Goal: Information Seeking & Learning: Learn about a topic

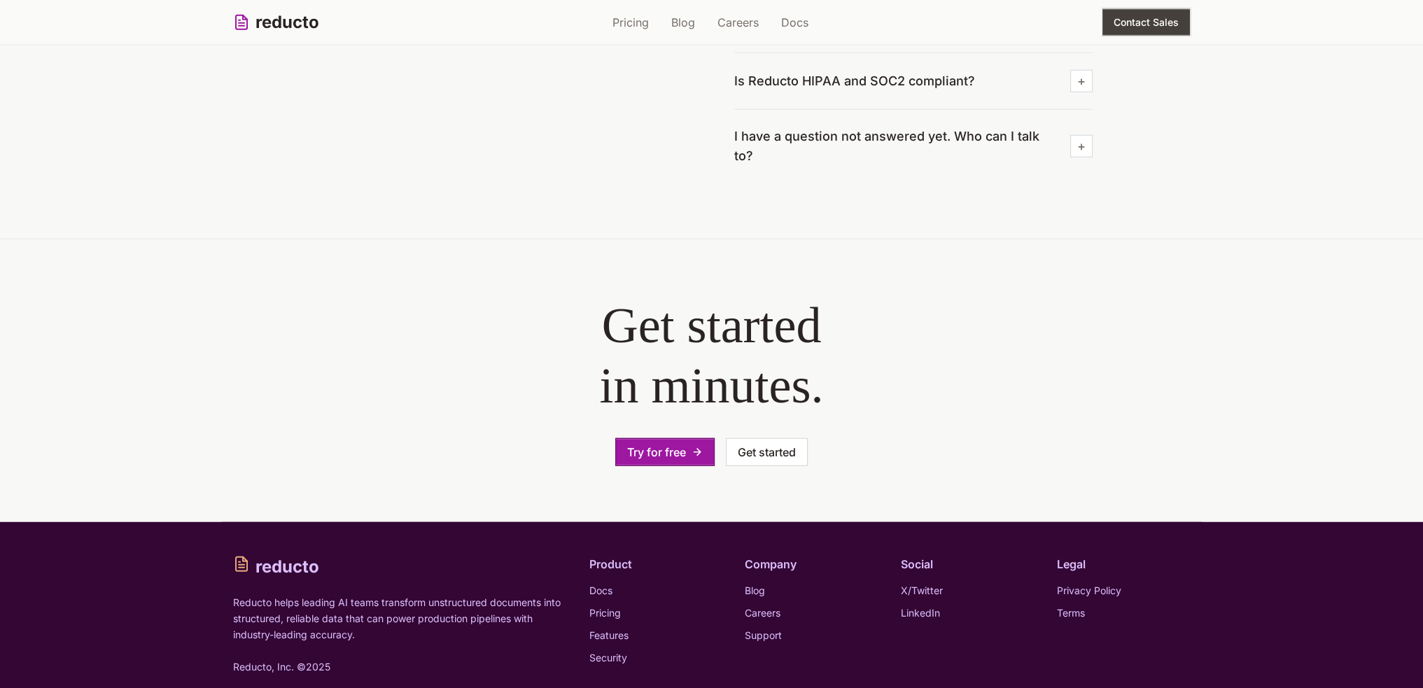
scroll to position [4635, 0]
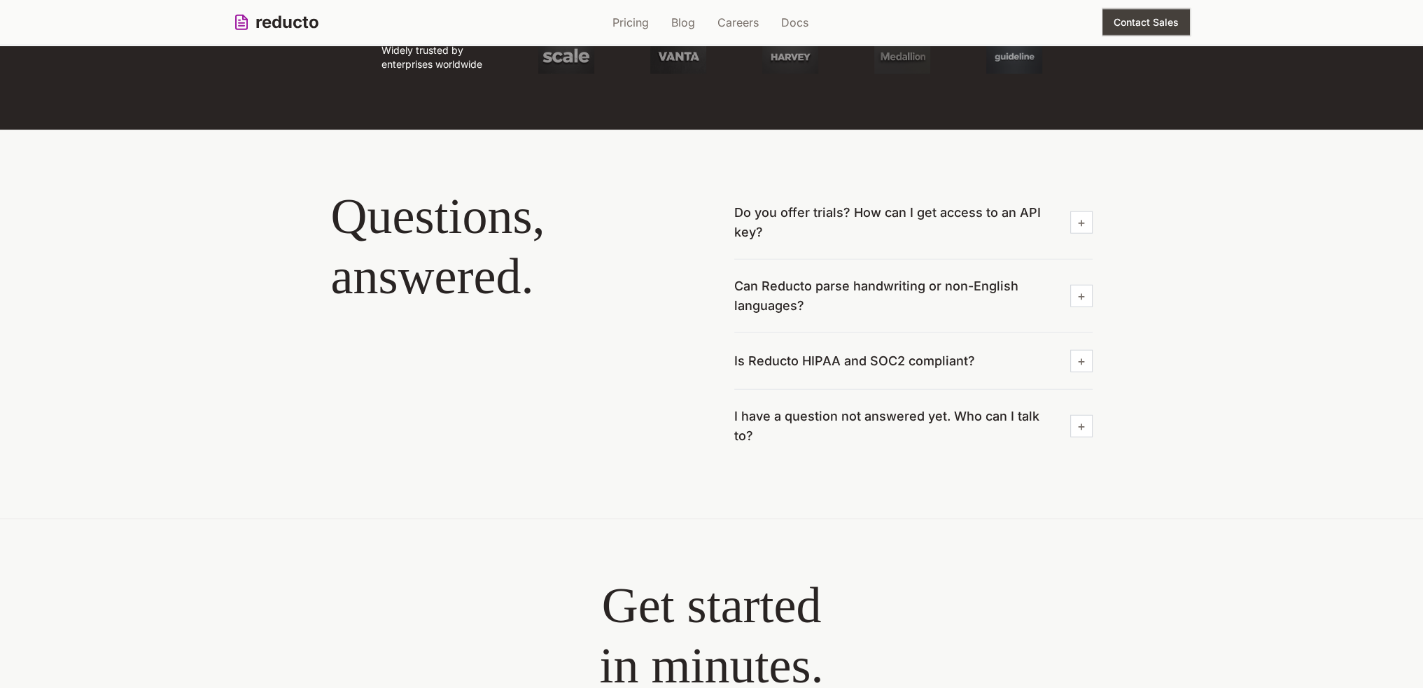
click at [860, 209] on span "Do you offer trials? How can I get access to an API key?" at bounding box center [896, 222] width 325 height 39
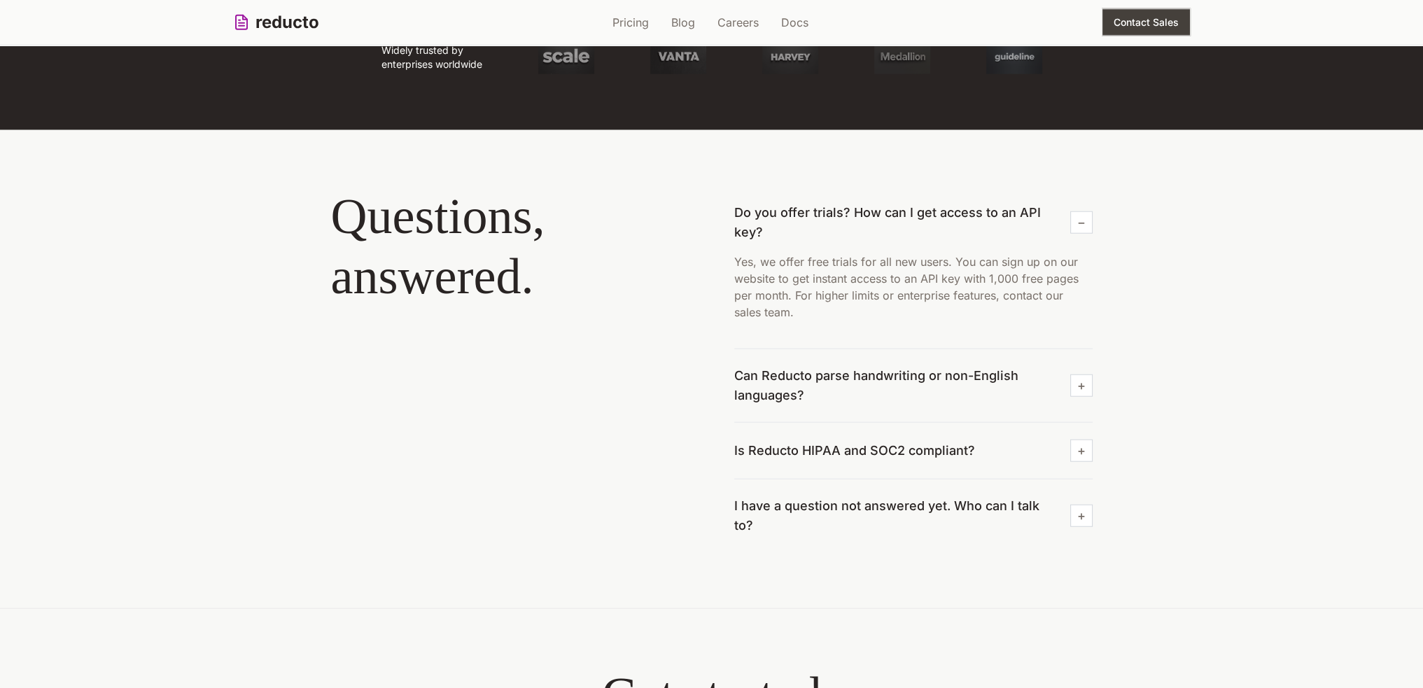
drag, startPoint x: 840, startPoint y: 346, endPoint x: 842, endPoint y: 367, distance: 21.0
click at [840, 346] on div "Do you offer trials? How can I get access to an API key? Yes, we offer free tri…" at bounding box center [913, 369] width 358 height 366
click at [842, 370] on span "Can Reducto parse handwriting or non-English languages?" at bounding box center [896, 385] width 325 height 39
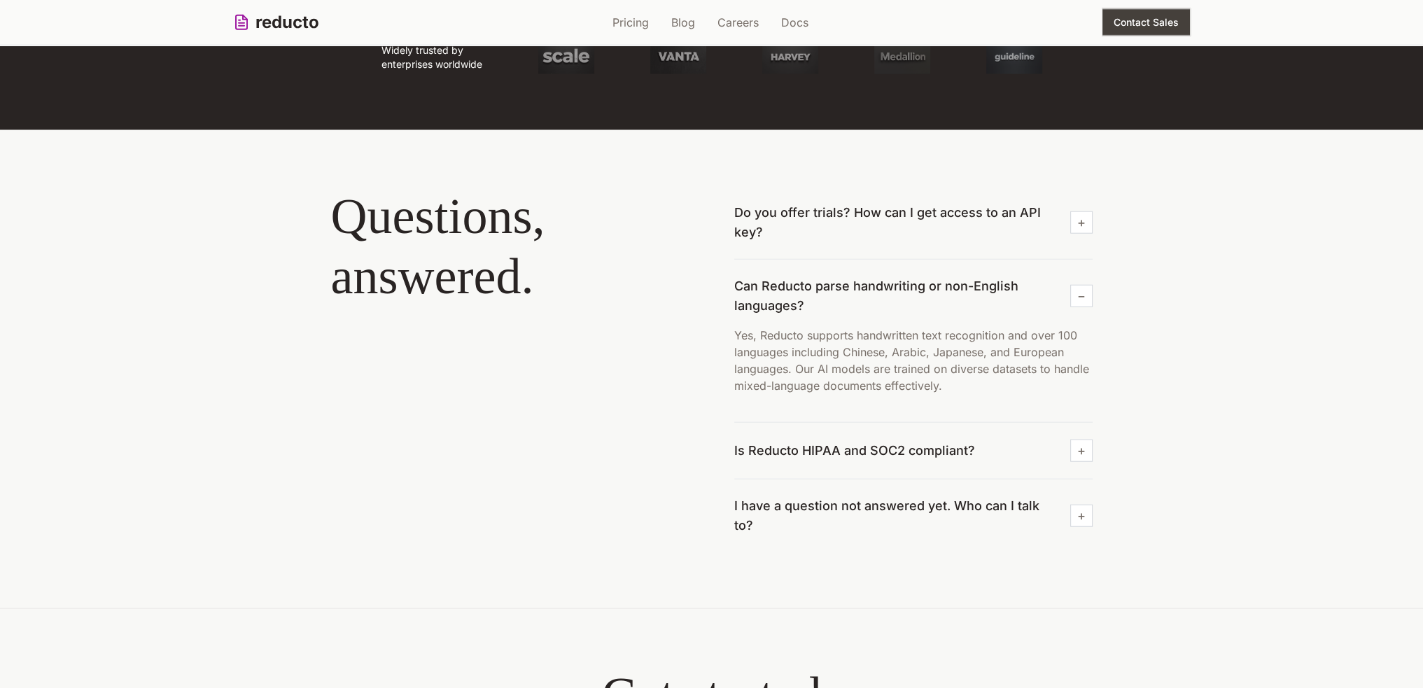
click at [854, 425] on div "Is Reducto HIPAA and SOC2 compliant?" at bounding box center [913, 451] width 358 height 57
click at [854, 453] on span "Is Reducto HIPAA and SOC2 compliant?" at bounding box center [854, 451] width 241 height 20
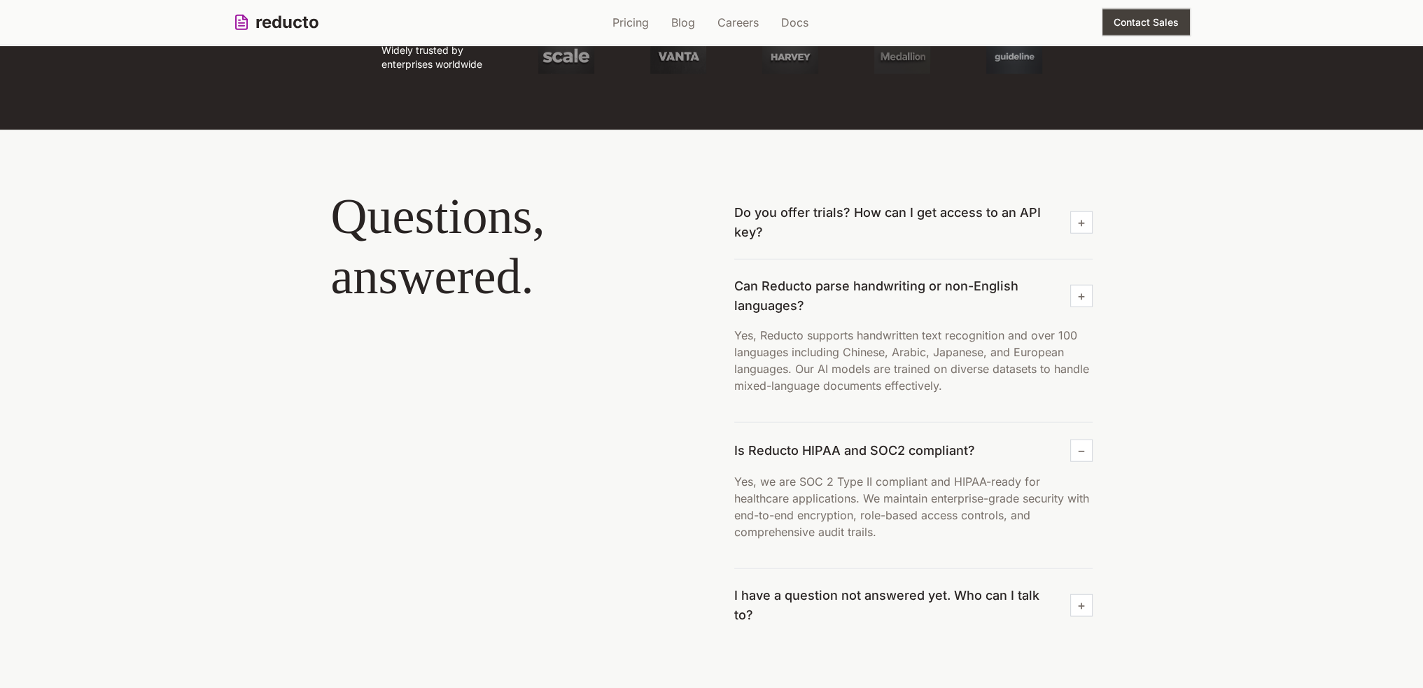
click at [861, 487] on div "Do you offer trials? How can I get access to an API key? Can Reducto parse hand…" at bounding box center [913, 414] width 358 height 456
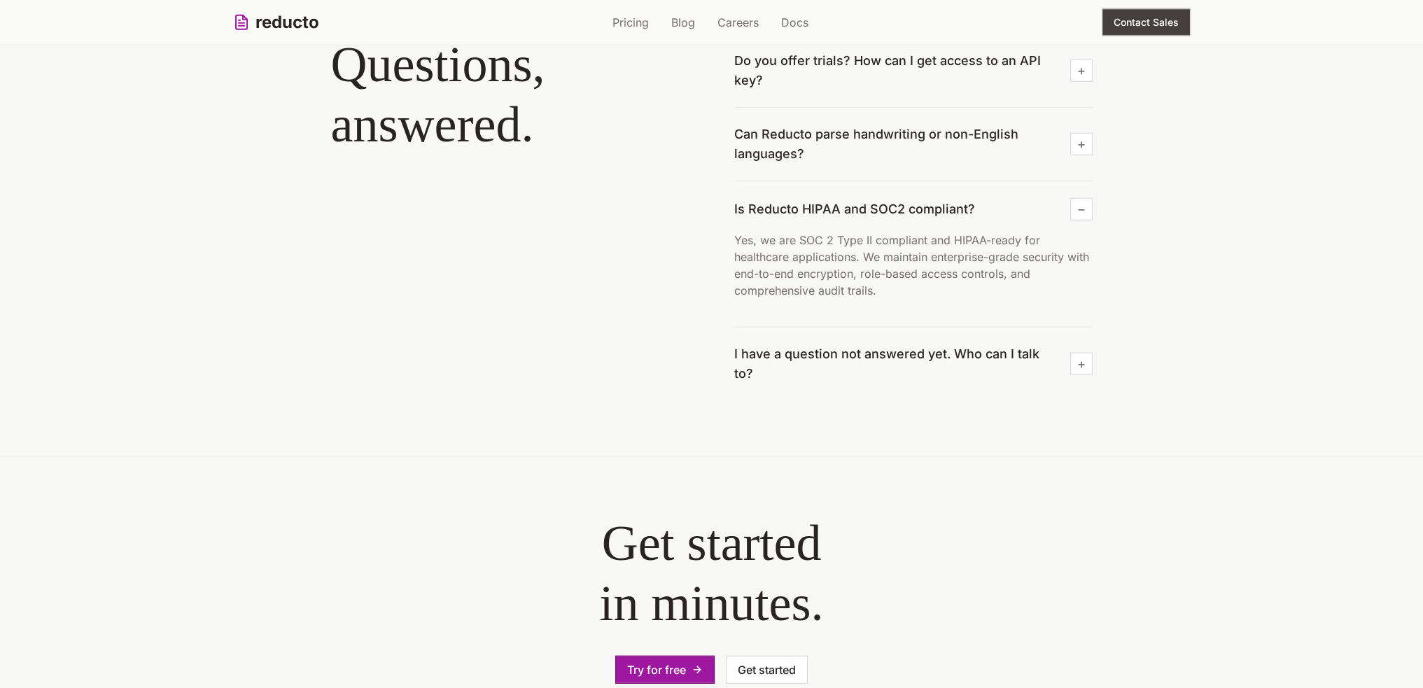
scroll to position [5005, 0]
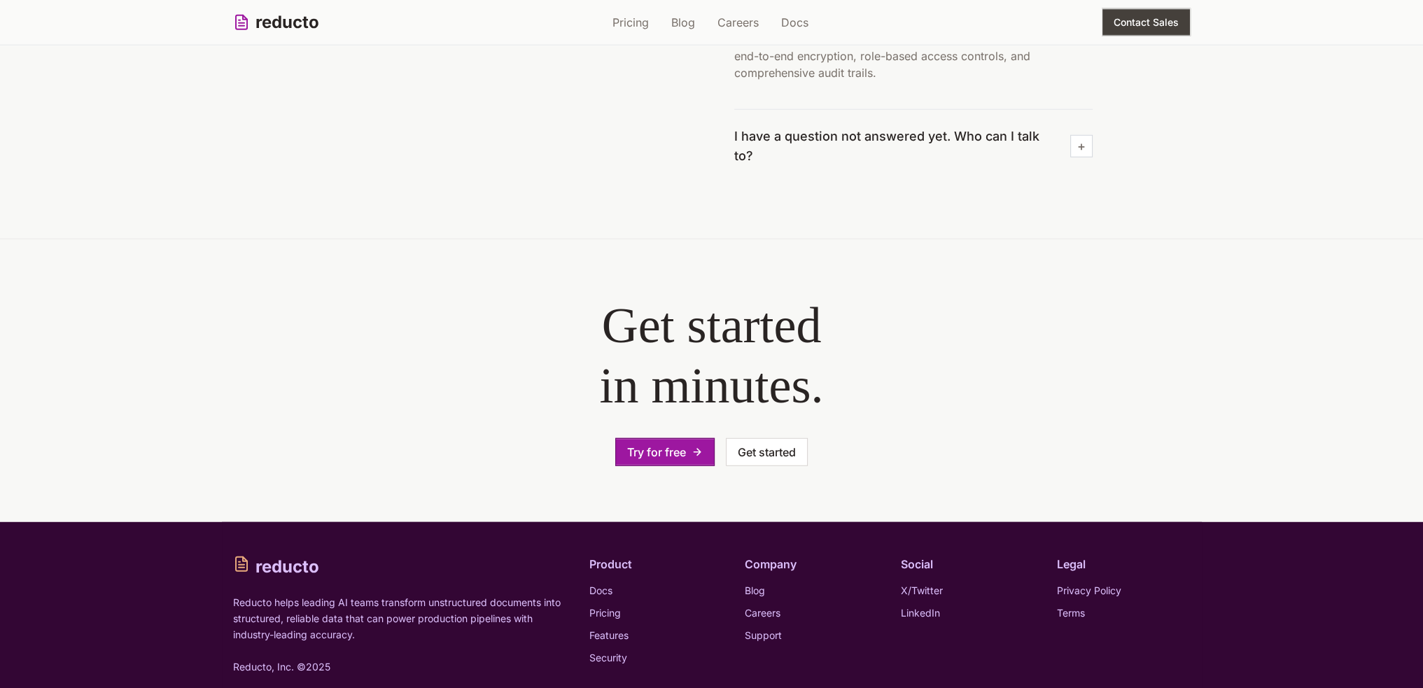
click at [605, 442] on div "Try for free Get started" at bounding box center [711, 452] width 627 height 28
click at [638, 439] on button "Try for free" at bounding box center [664, 452] width 99 height 28
click at [604, 584] on link "Docs" at bounding box center [600, 590] width 23 height 12
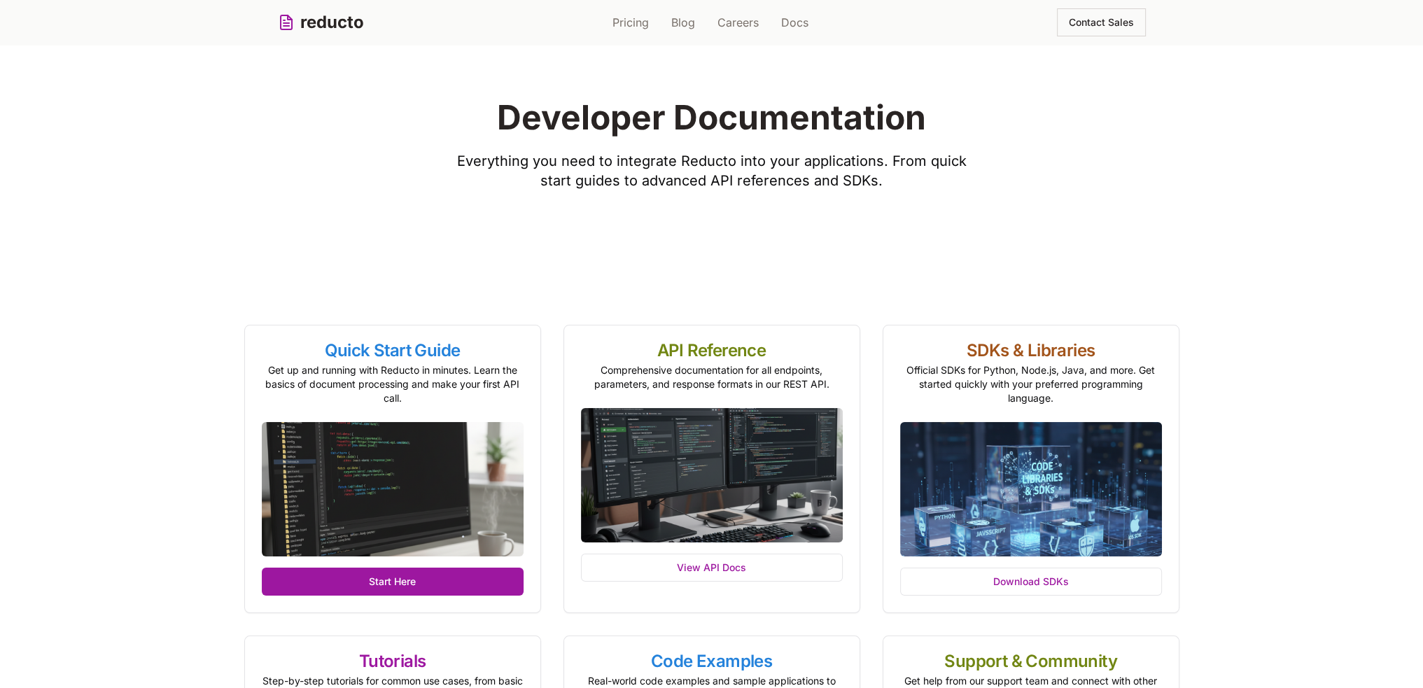
click at [350, 26] on link "reducto" at bounding box center [321, 22] width 86 height 22
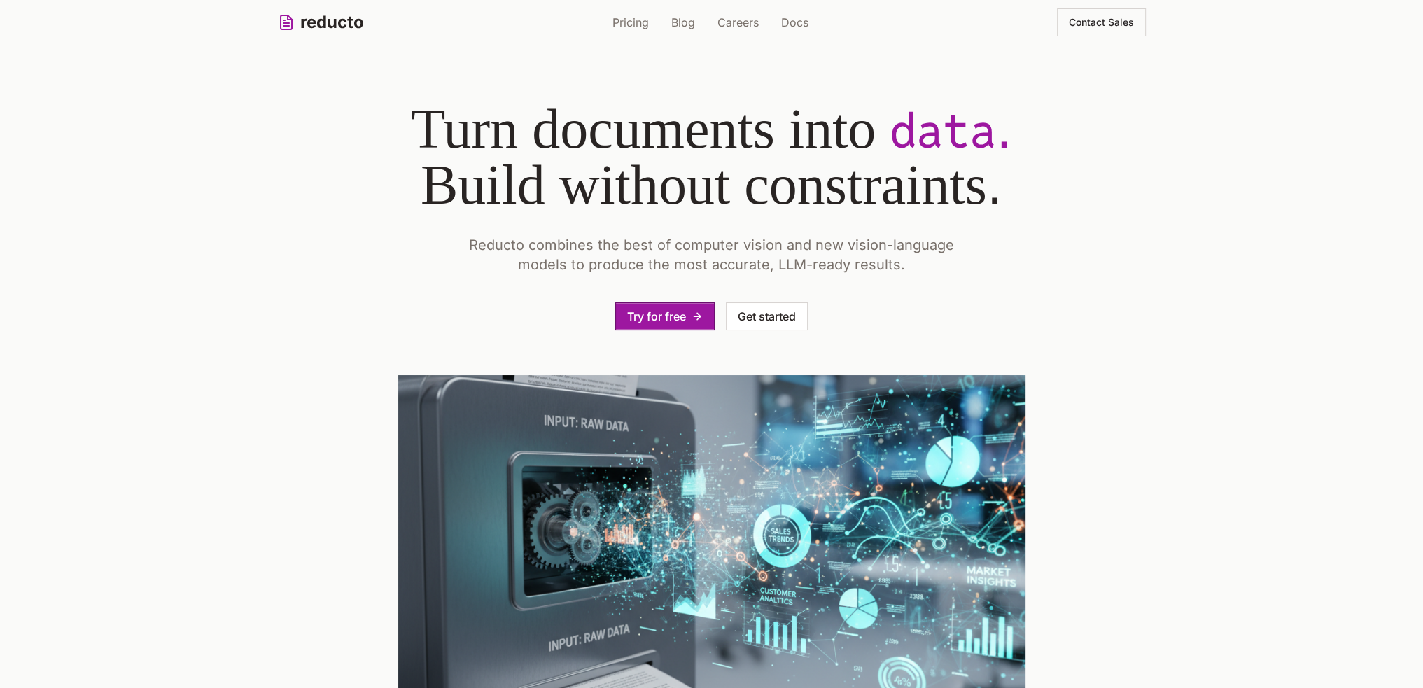
click at [309, 24] on link "reducto" at bounding box center [321, 22] width 86 height 22
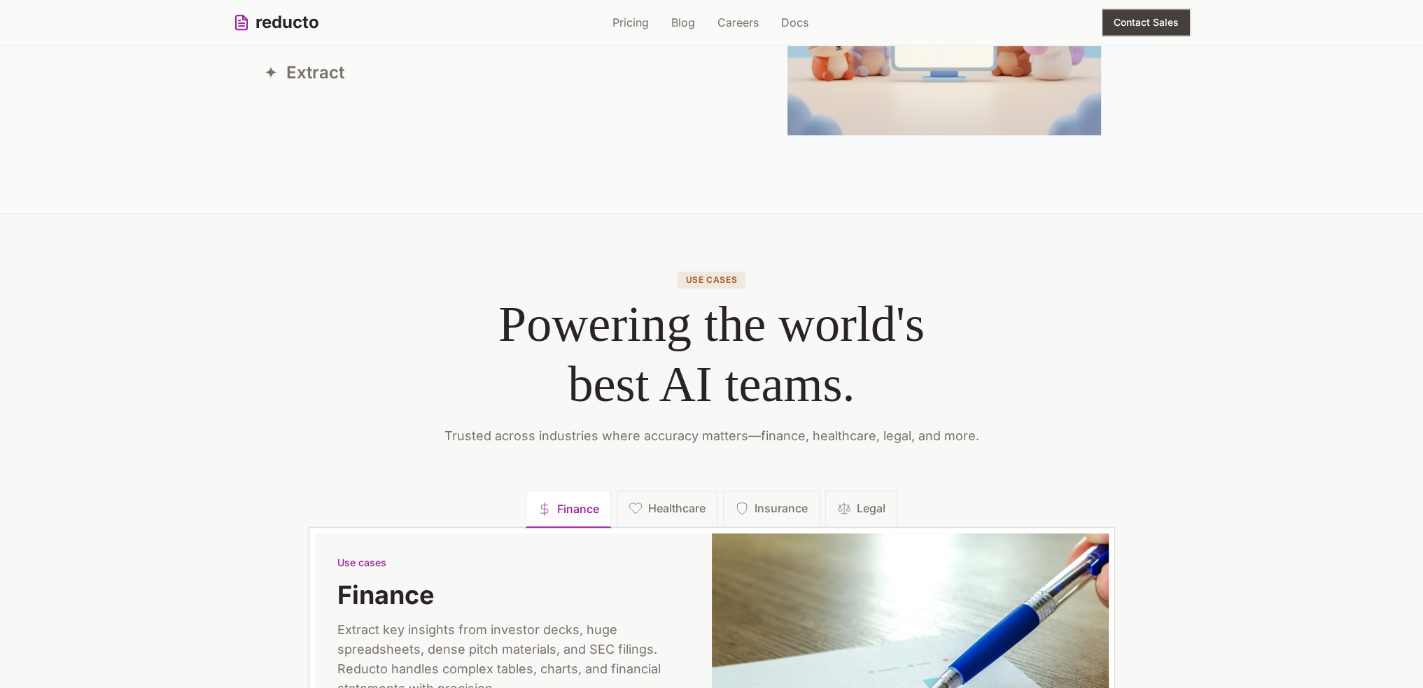
scroll to position [1120, 0]
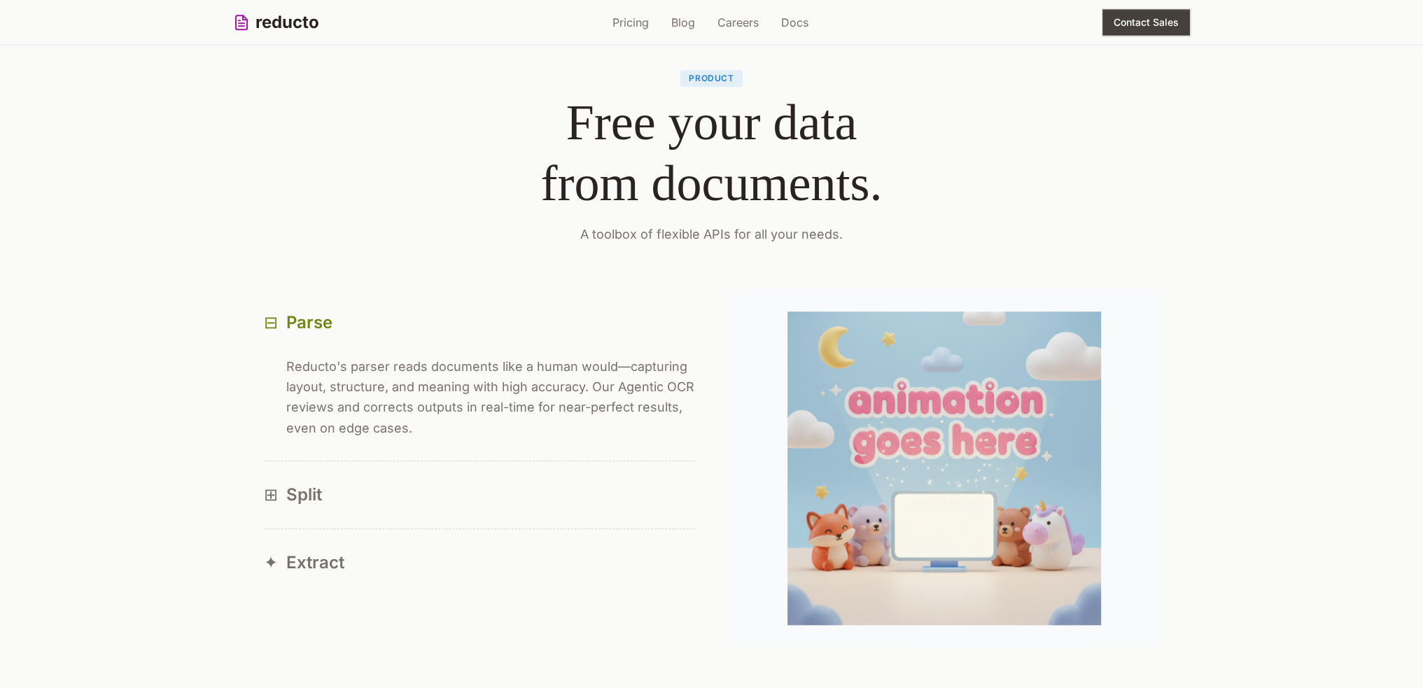
drag, startPoint x: 269, startPoint y: 433, endPoint x: 281, endPoint y: 444, distance: 16.3
click at [273, 437] on div "⊟" at bounding box center [271, 397] width 14 height 82
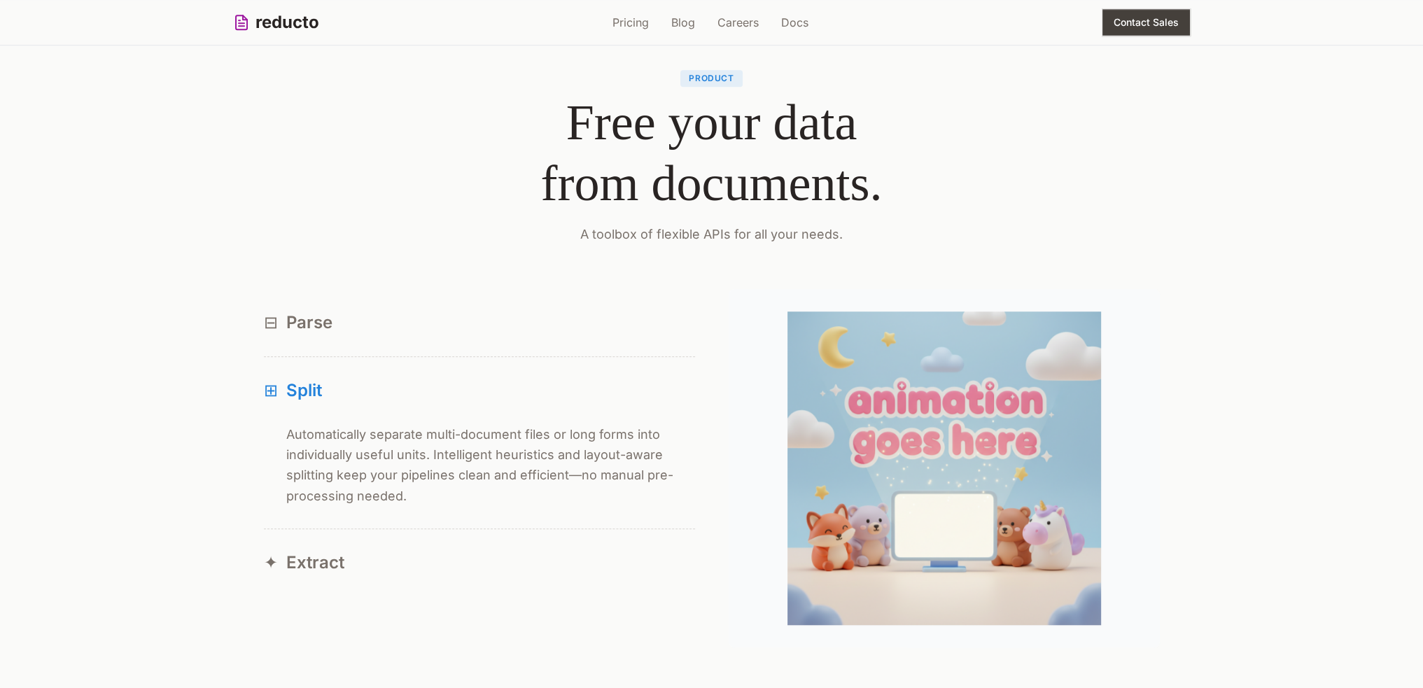
click at [308, 465] on div "⊞ Split ⊞ Automatically separate multi-document files or long forms into indivi…" at bounding box center [479, 443] width 431 height 172
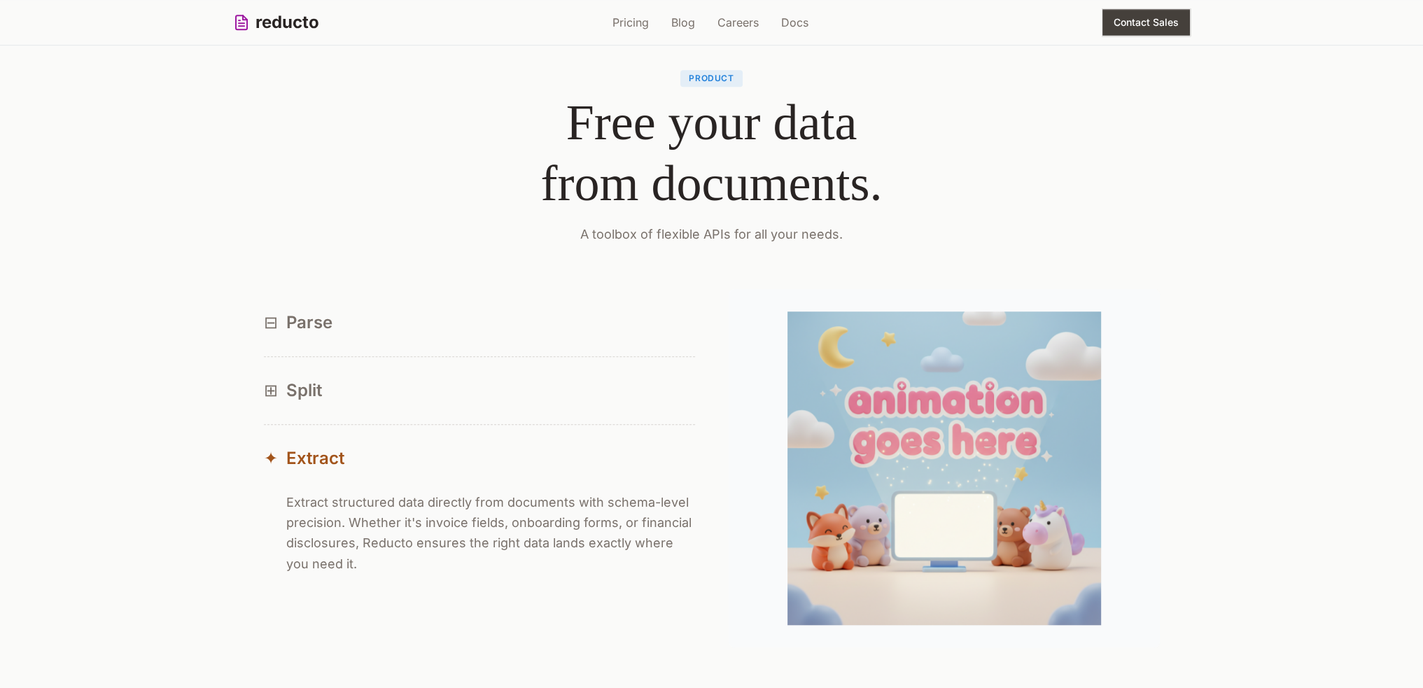
click at [302, 617] on div "⊟ Parse ⊟ Reducto's parser reads documents like a human would—capturing layout,…" at bounding box center [712, 468] width 896 height 358
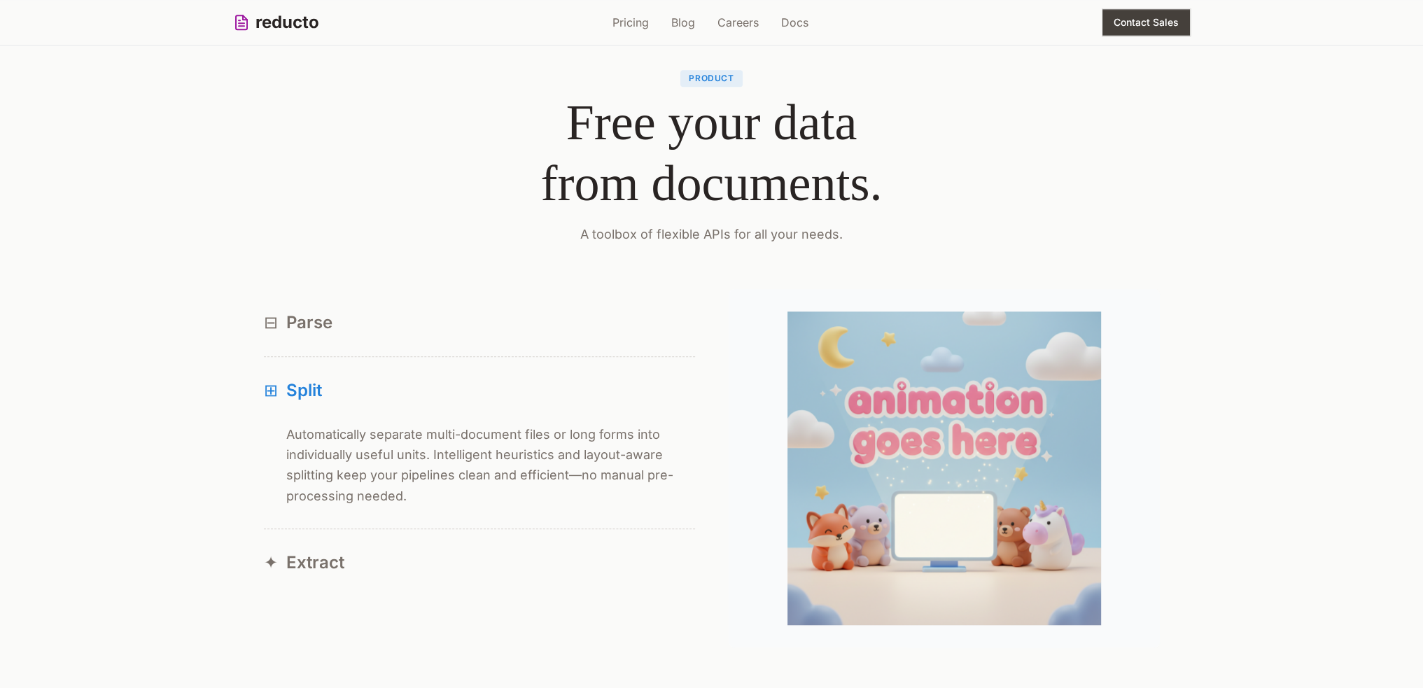
click at [325, 403] on button "⊞ Split" at bounding box center [479, 390] width 431 height 67
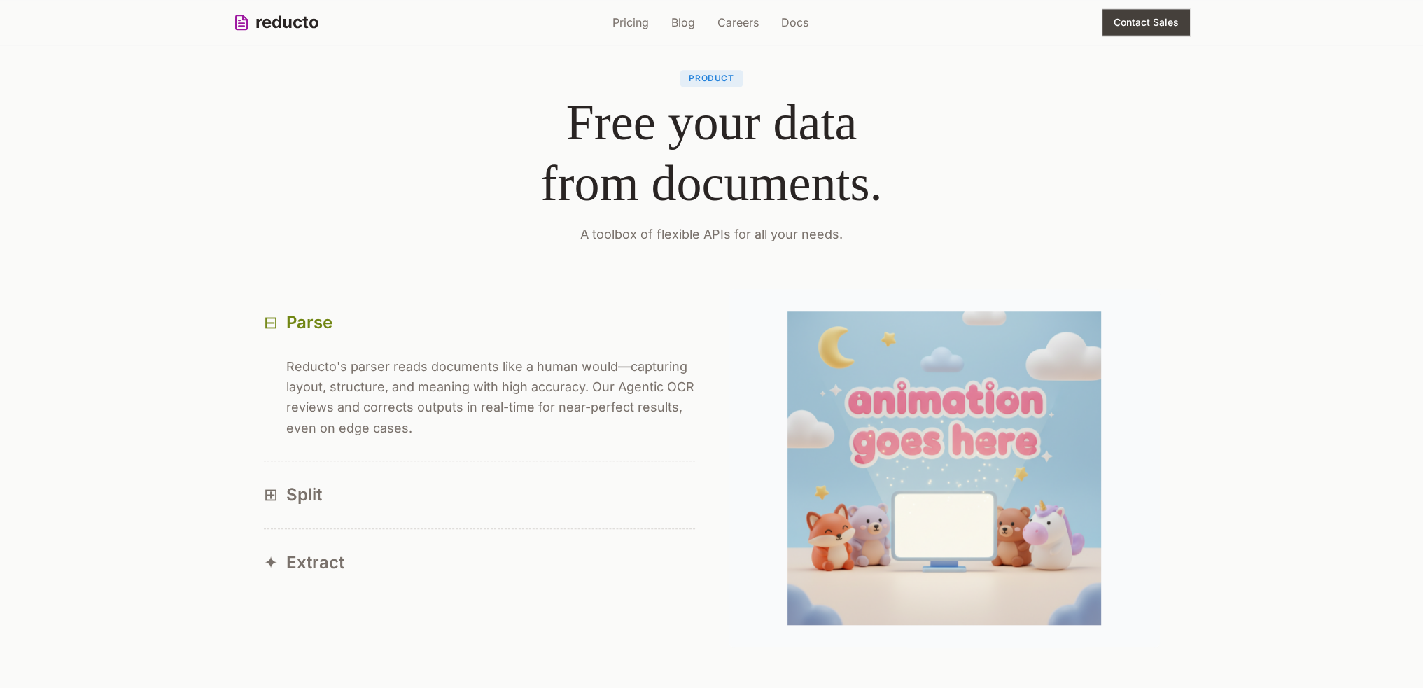
click at [335, 338] on button "⊟ Parse" at bounding box center [479, 322] width 431 height 67
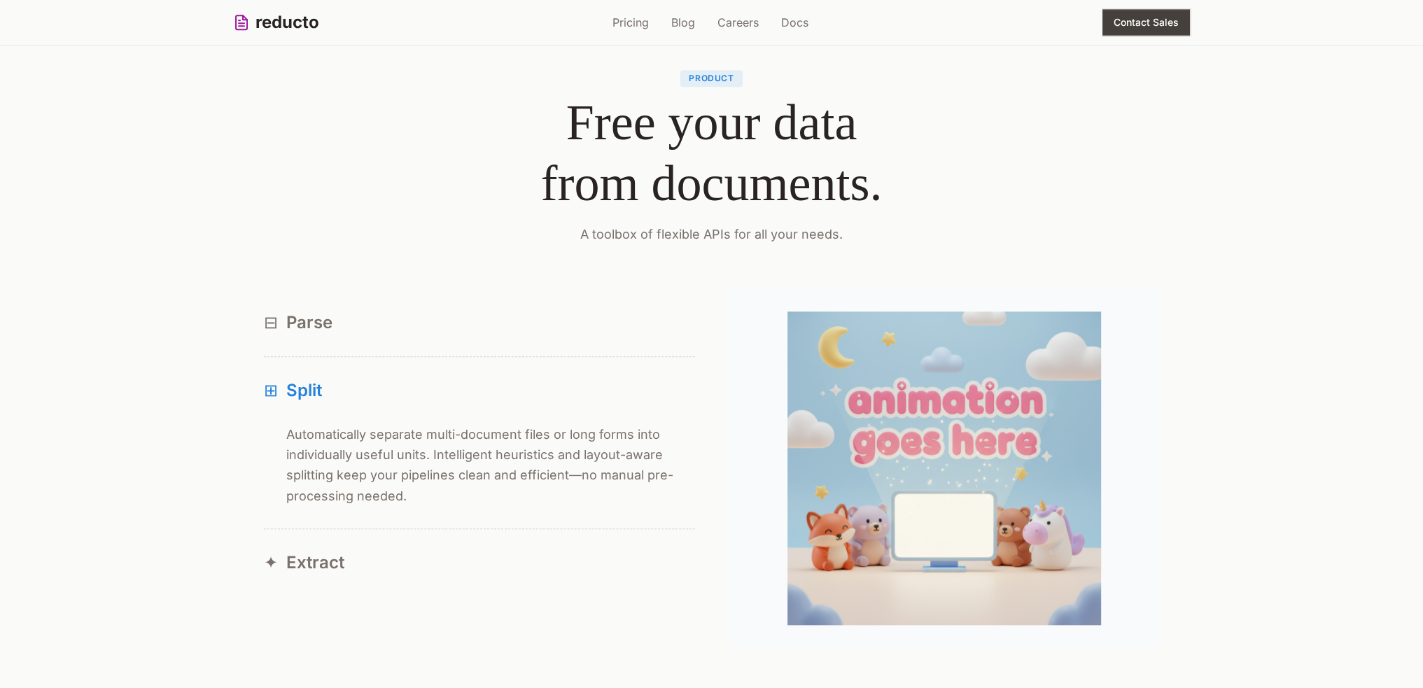
click at [312, 481] on p "Automatically separate multi-document files or long forms into individually use…" at bounding box center [490, 465] width 409 height 82
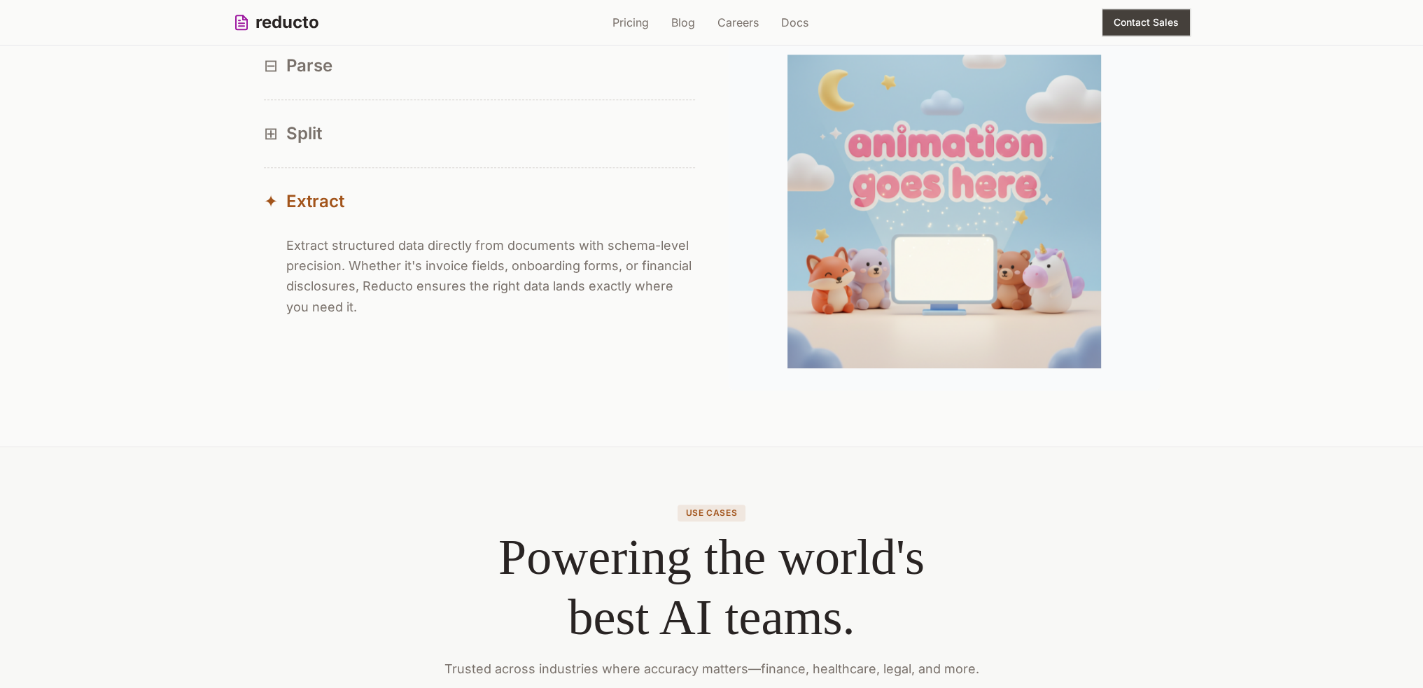
scroll to position [1535, 0]
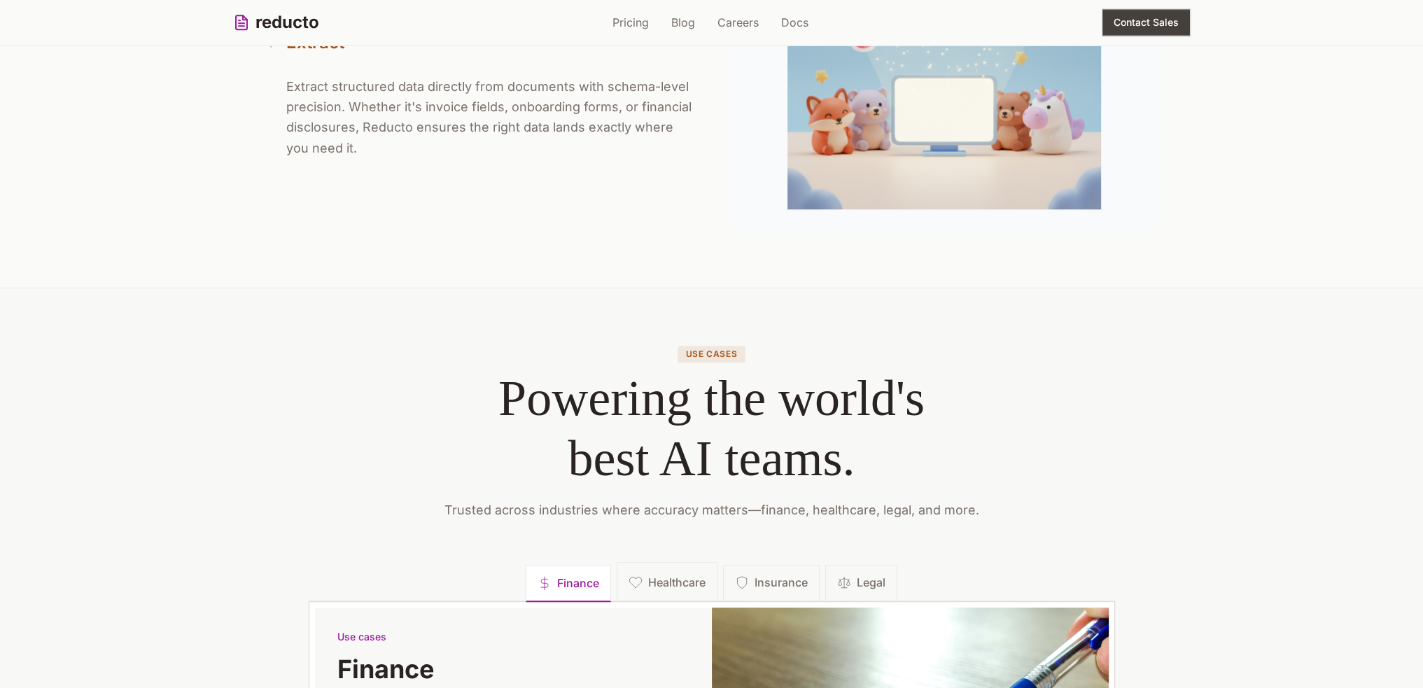
click at [683, 572] on button "Healthcare" at bounding box center [667, 581] width 101 height 38
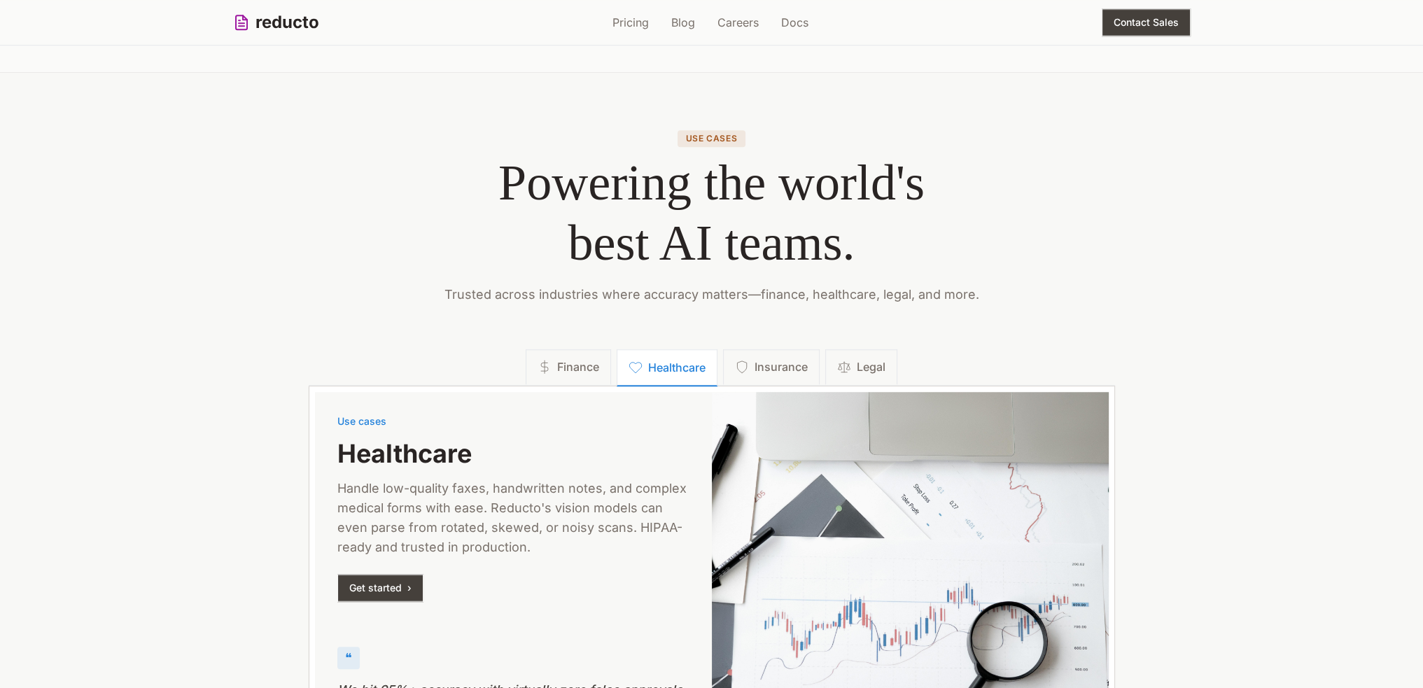
scroll to position [1955, 0]
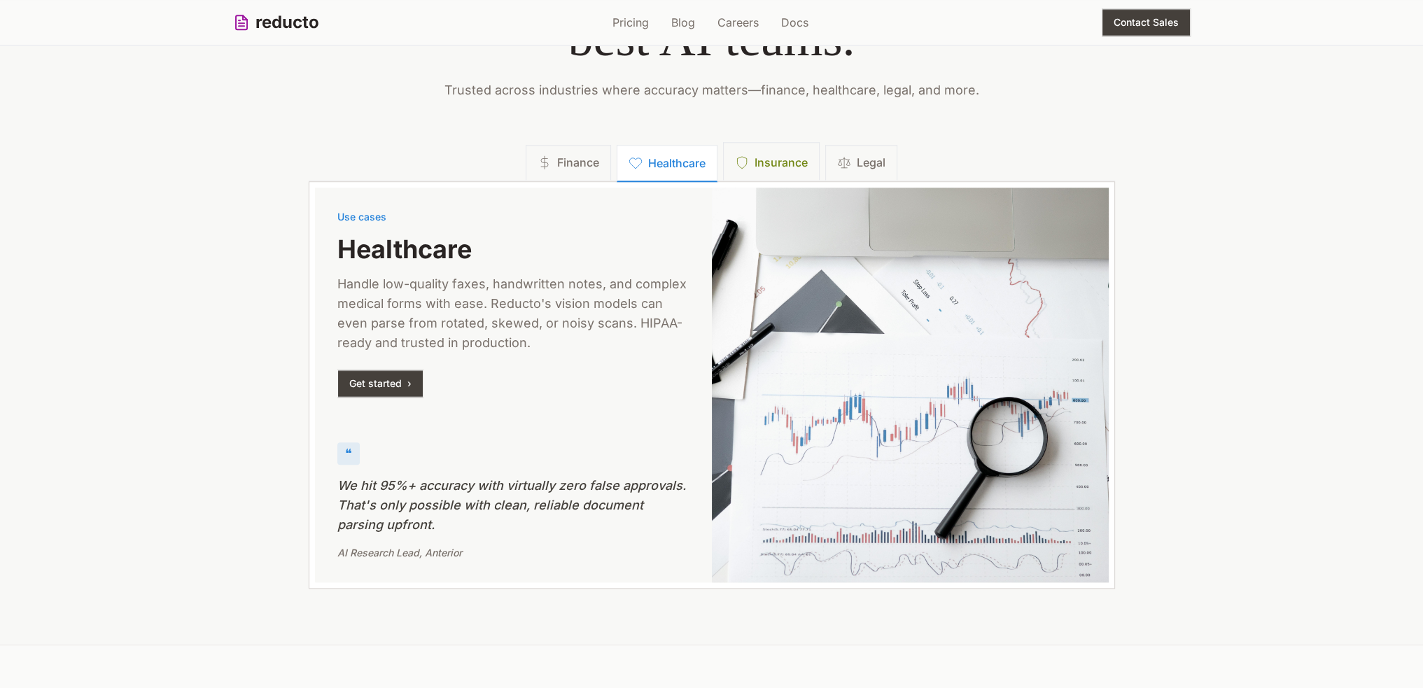
click at [760, 171] on span "Insurance" at bounding box center [780, 162] width 53 height 17
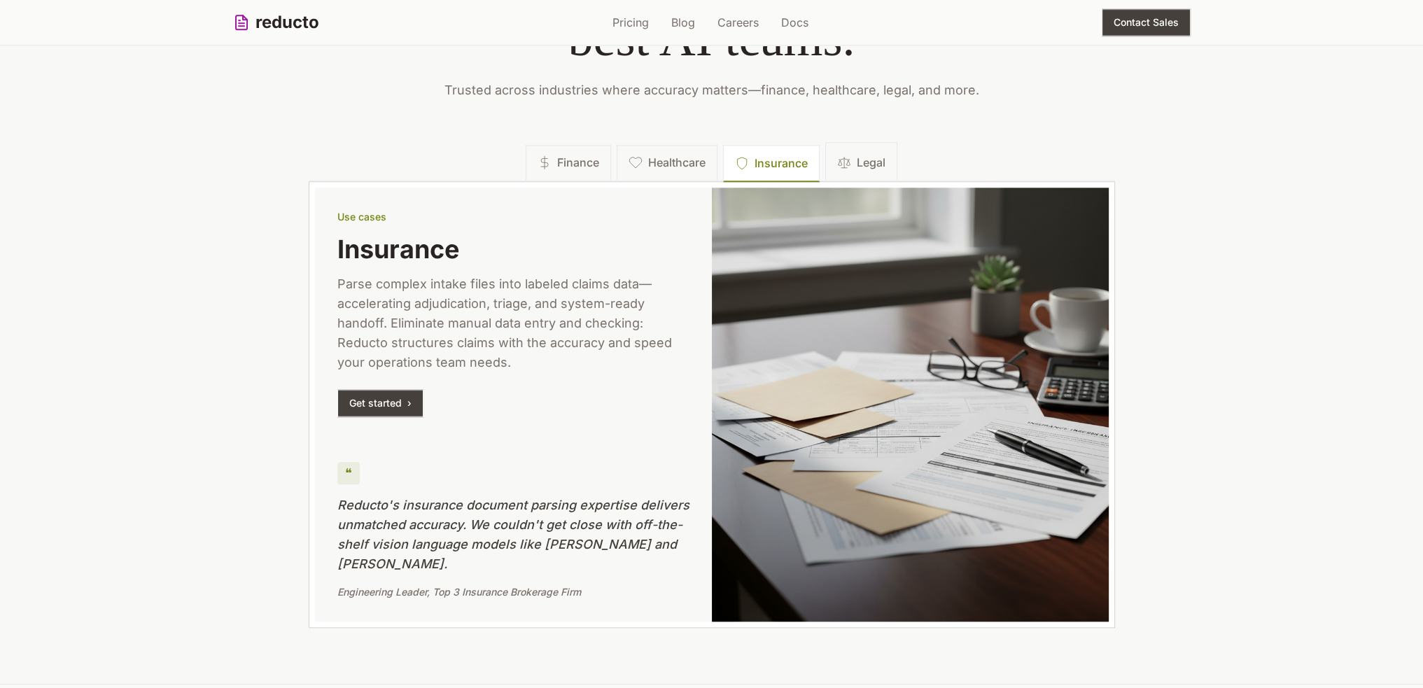
click at [852, 152] on button "Legal" at bounding box center [861, 161] width 72 height 38
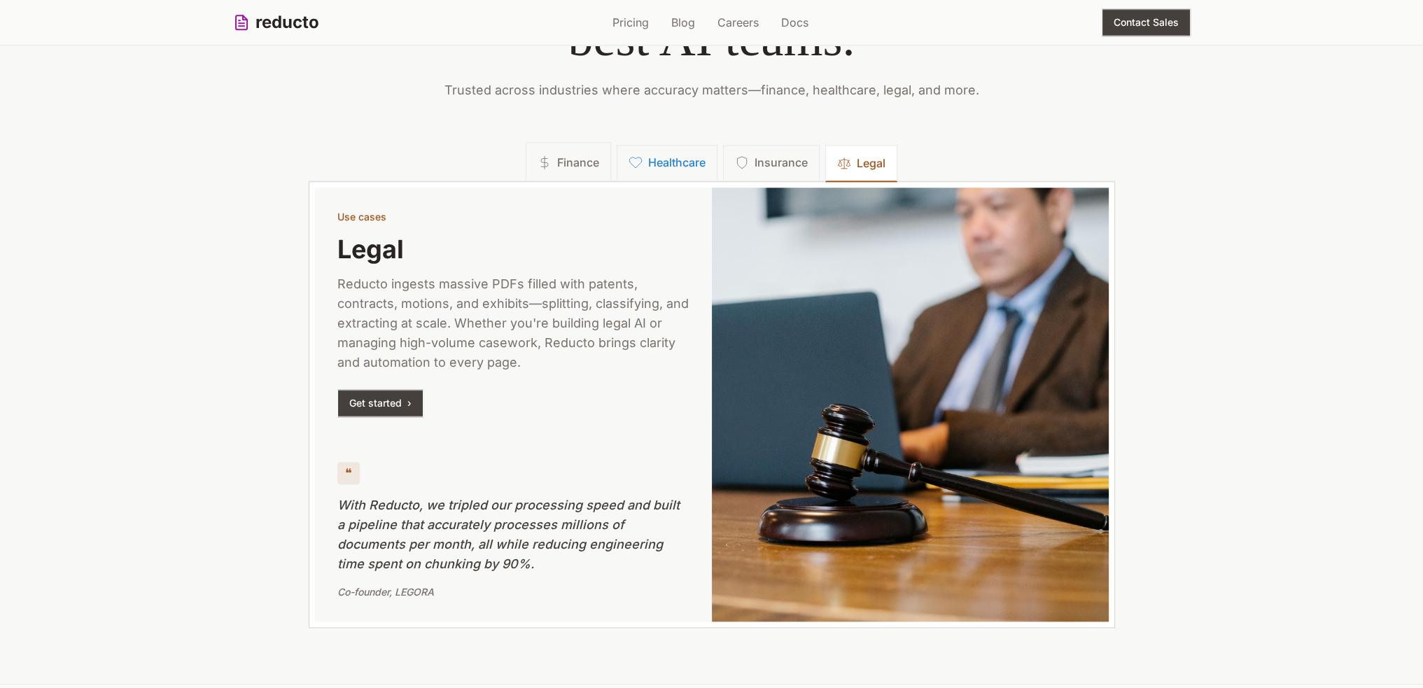
click at [548, 146] on button "Finance" at bounding box center [568, 161] width 85 height 38
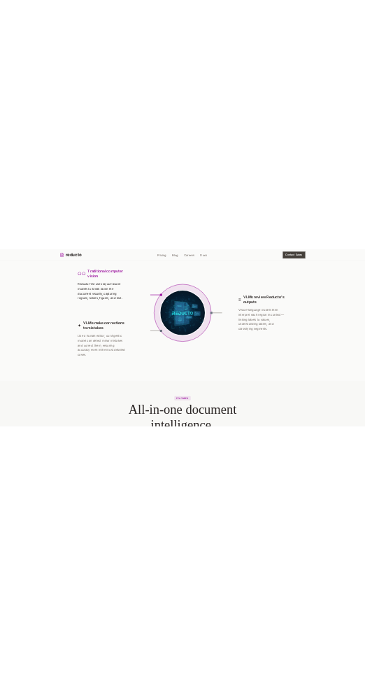
scroll to position [3075, 0]
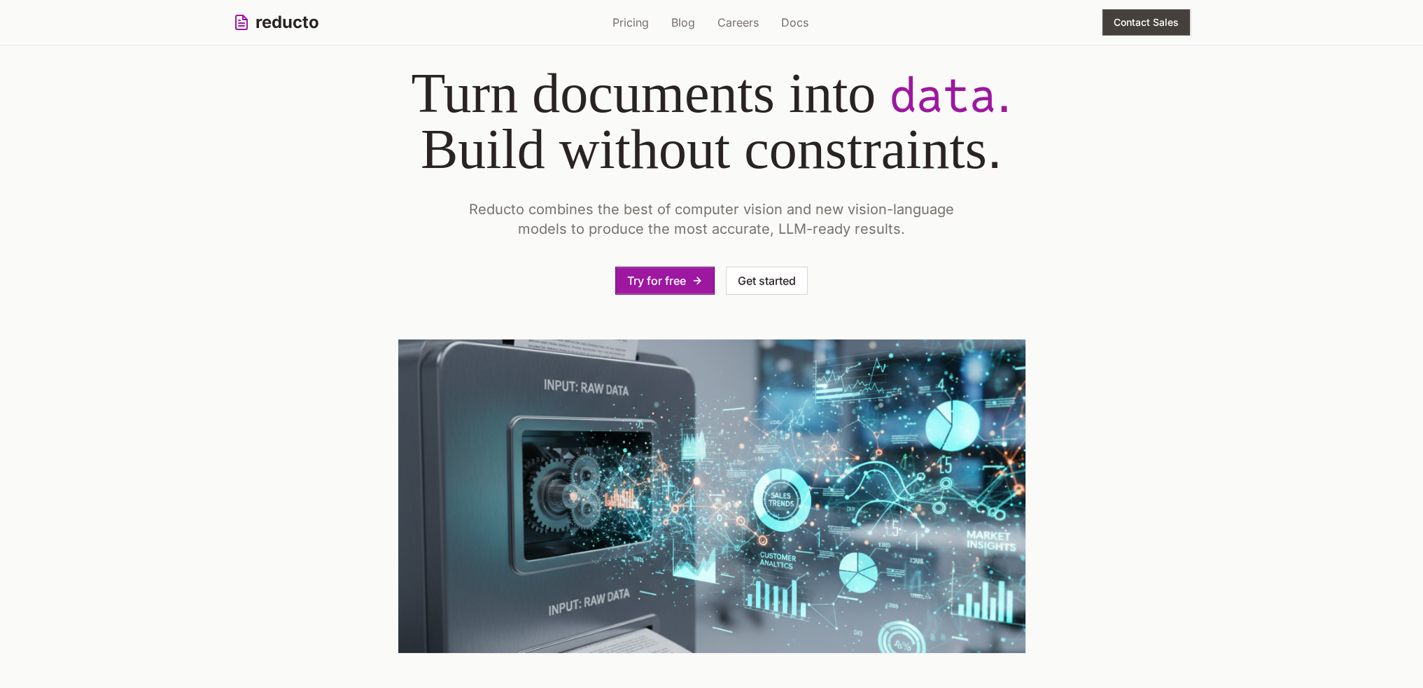
scroll to position [70, 0]
